Goal: Task Accomplishment & Management: Manage account settings

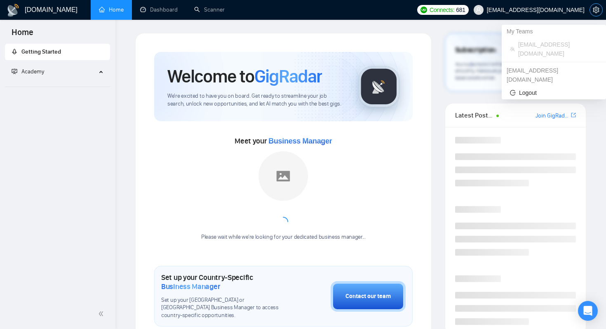
click at [591, 9] on span "setting" at bounding box center [596, 10] width 12 height 7
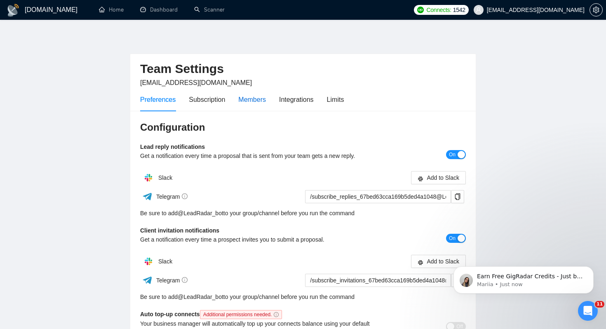
click at [253, 102] on div "Members" at bounding box center [252, 99] width 28 height 10
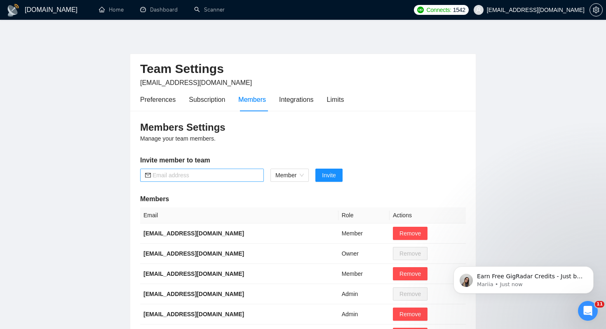
click at [223, 173] on input "text" at bounding box center [206, 175] width 106 height 9
paste input "[EMAIL_ADDRESS][DOMAIN_NAME]"
type input "[EMAIL_ADDRESS][DOMAIN_NAME]"
click at [335, 180] on button "Invite" at bounding box center [329, 175] width 27 height 13
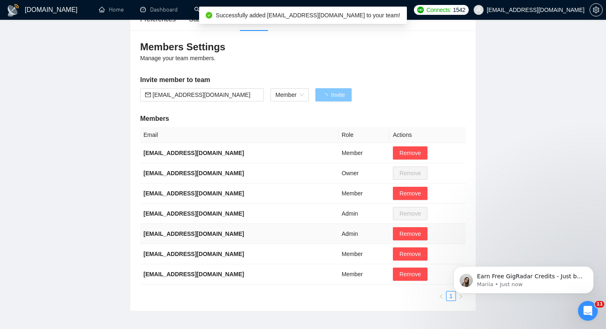
scroll to position [80, 0]
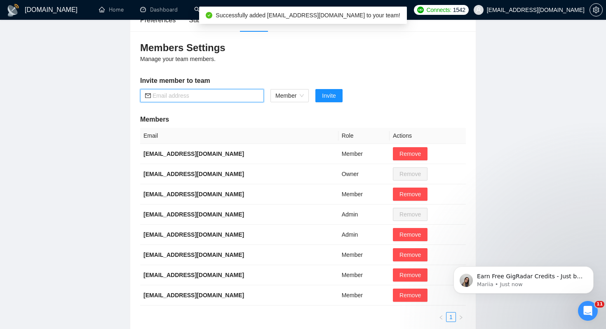
click at [233, 97] on input "text" at bounding box center [206, 95] width 106 height 9
paste input "[EMAIL_ADDRESS][DOMAIN_NAME]"
click at [297, 101] on span "Member" at bounding box center [289, 95] width 28 height 12
type input "[EMAIL_ADDRESS][DOMAIN_NAME]"
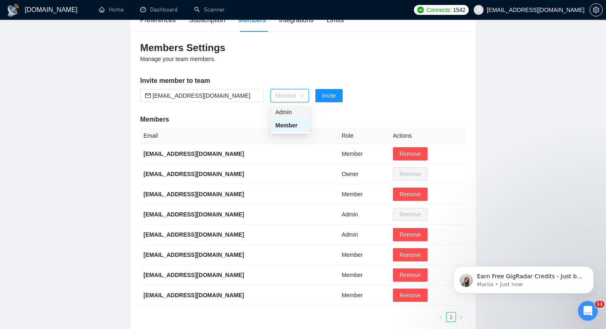
click at [294, 115] on div "Admin" at bounding box center [289, 112] width 29 height 9
click at [324, 97] on span "Invite" at bounding box center [325, 95] width 14 height 9
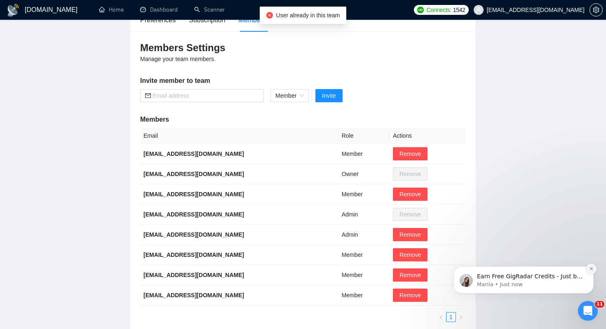
click at [592, 268] on icon "Dismiss notification" at bounding box center [591, 268] width 5 height 5
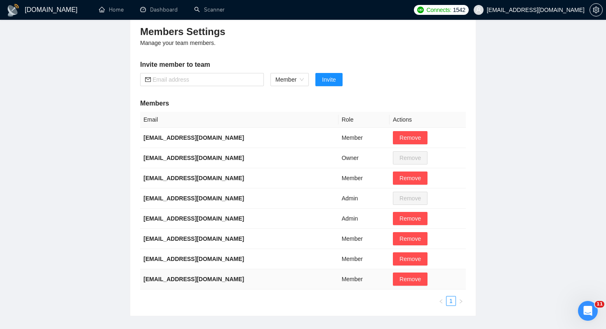
scroll to position [99, 0]
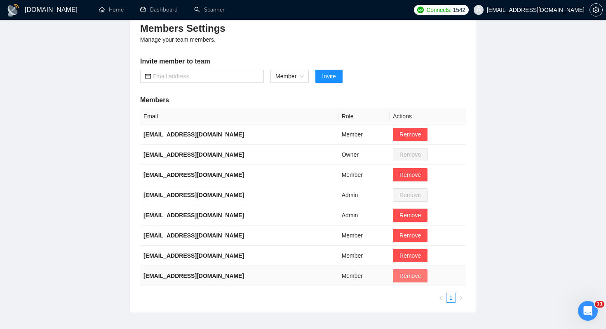
click at [413, 279] on span "Remove" at bounding box center [410, 275] width 21 height 9
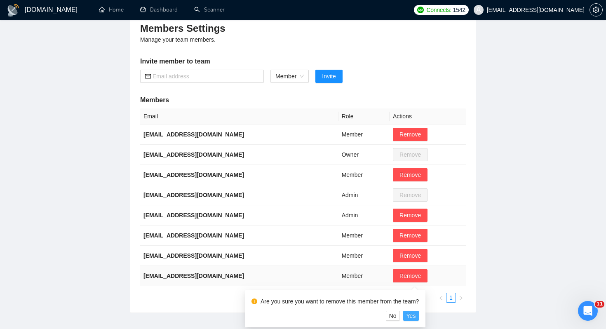
click at [416, 314] on span "Yes" at bounding box center [411, 315] width 9 height 9
click at [416, 315] on span "Yes" at bounding box center [411, 315] width 9 height 9
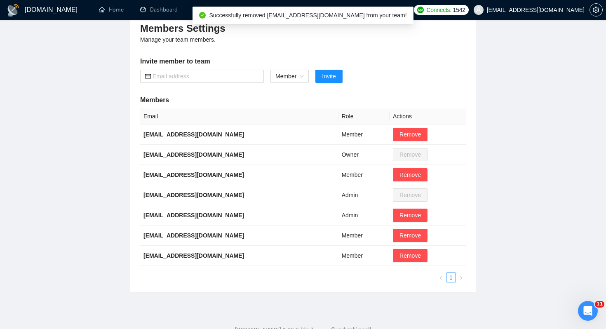
click at [93, 87] on main "Team Settings [EMAIL_ADDRESS][DOMAIN_NAME] Preferences Subscription Members Int…" at bounding box center [303, 113] width 580 height 359
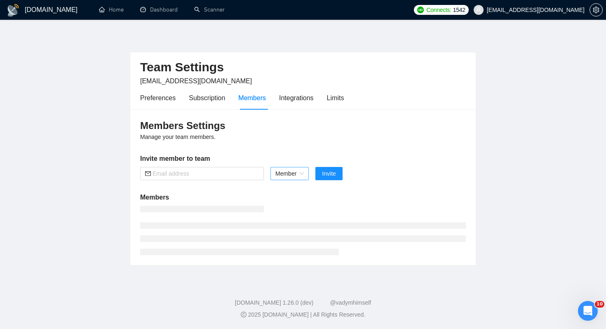
click at [294, 170] on span "Member" at bounding box center [289, 173] width 28 height 12
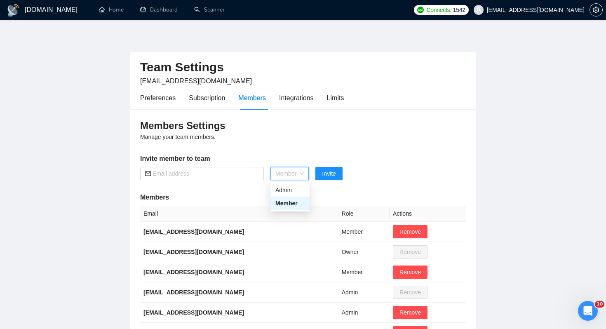
click at [293, 197] on div "Member" at bounding box center [290, 203] width 39 height 13
click at [291, 175] on span "Member" at bounding box center [289, 173] width 28 height 12
click at [292, 191] on div "Admin" at bounding box center [289, 190] width 29 height 9
click at [235, 177] on input "text" at bounding box center [206, 173] width 106 height 9
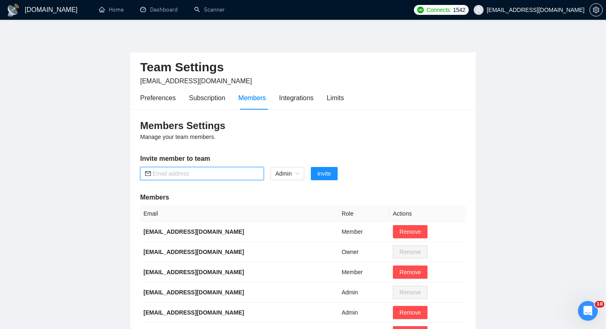
paste input "[EMAIL_ADDRESS][DOMAIN_NAME]"
type input "[EMAIL_ADDRESS][DOMAIN_NAME]"
click at [312, 171] on button "Invite" at bounding box center [324, 173] width 27 height 13
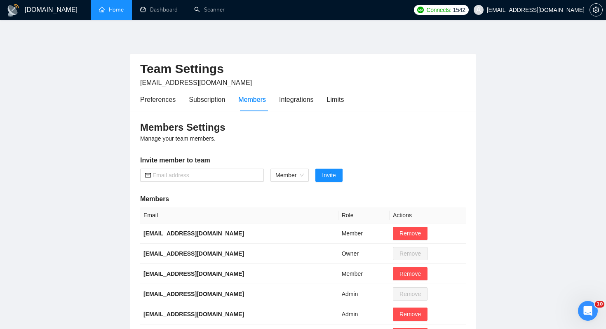
click at [124, 9] on link "Home" at bounding box center [111, 9] width 25 height 7
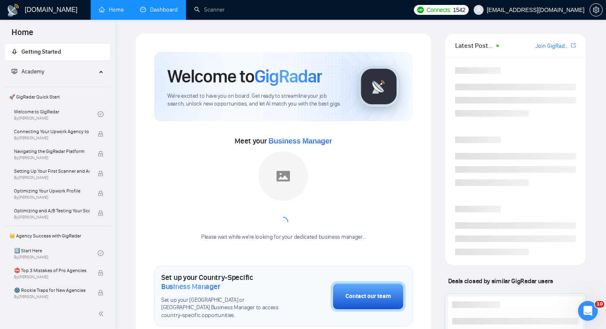
click at [158, 13] on link "Dashboard" at bounding box center [159, 9] width 38 height 7
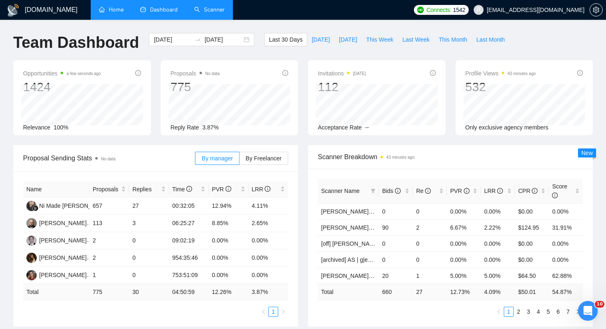
click at [212, 7] on link "Scanner" at bounding box center [209, 9] width 31 height 7
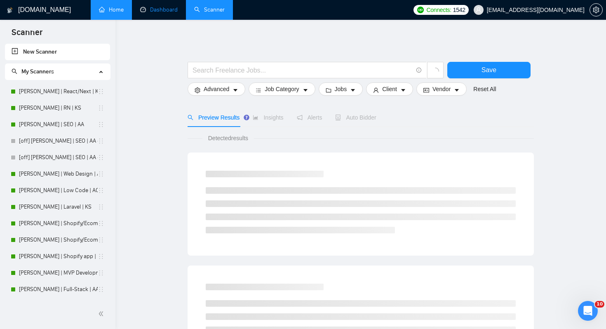
click at [143, 7] on link "Dashboard" at bounding box center [159, 9] width 38 height 7
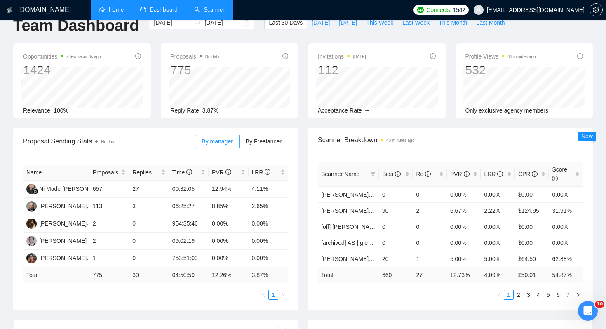
scroll to position [12, 0]
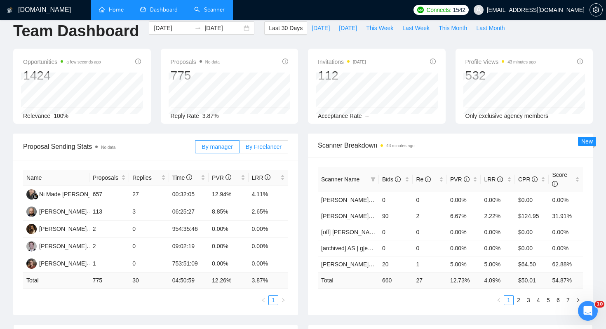
click at [263, 146] on span "By Freelancer" at bounding box center [264, 147] width 36 height 7
click at [240, 149] on input "By Freelancer" at bounding box center [240, 149] width 0 height 0
click at [306, 171] on div "Scanner Breakdown 43 minutes ago Scanner Name Bids Re PVR LRR CPR Score Terry |…" at bounding box center [450, 224] width 295 height 181
